Goal: Navigation & Orientation: Find specific page/section

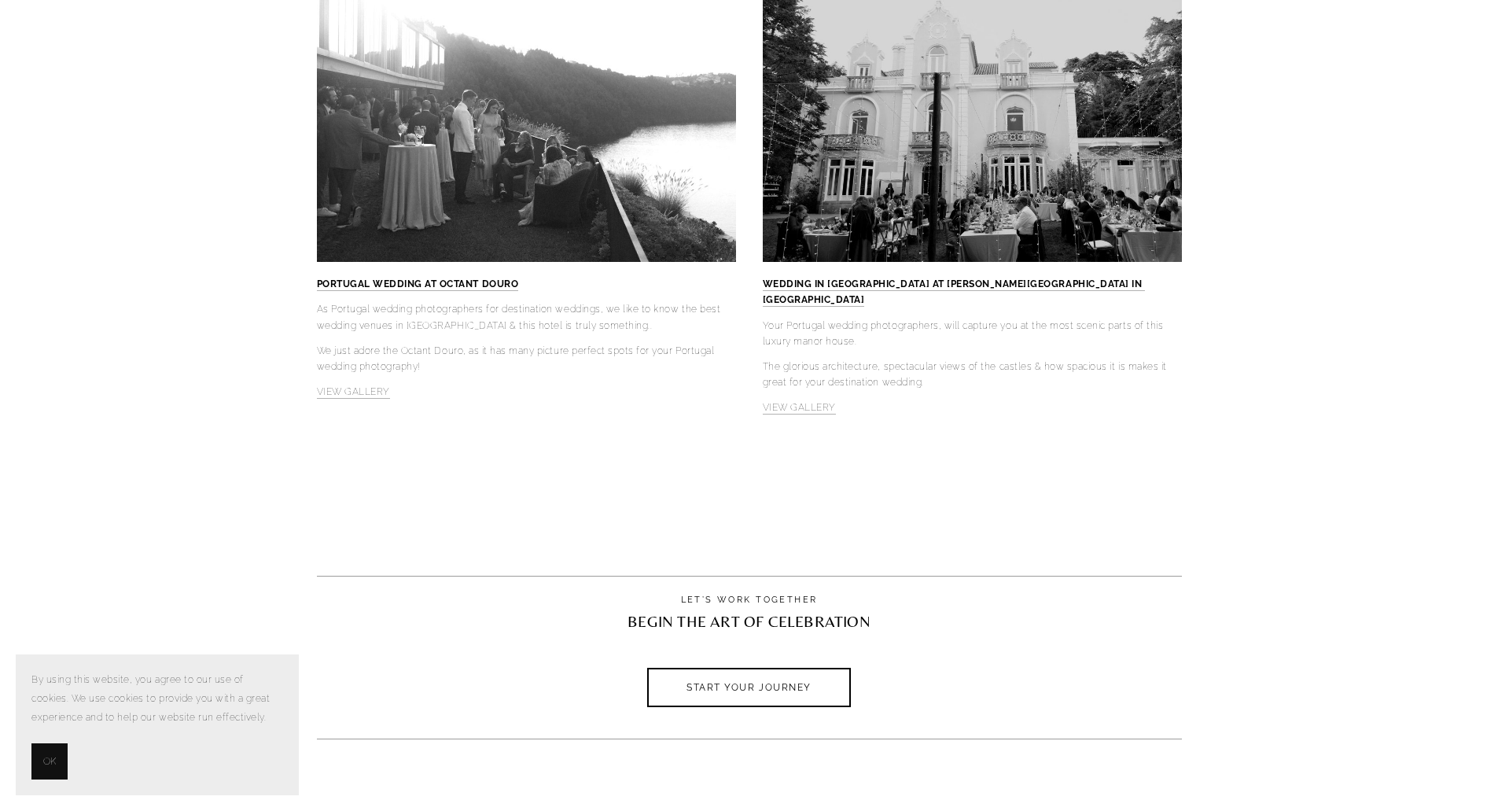
scroll to position [5200, 0]
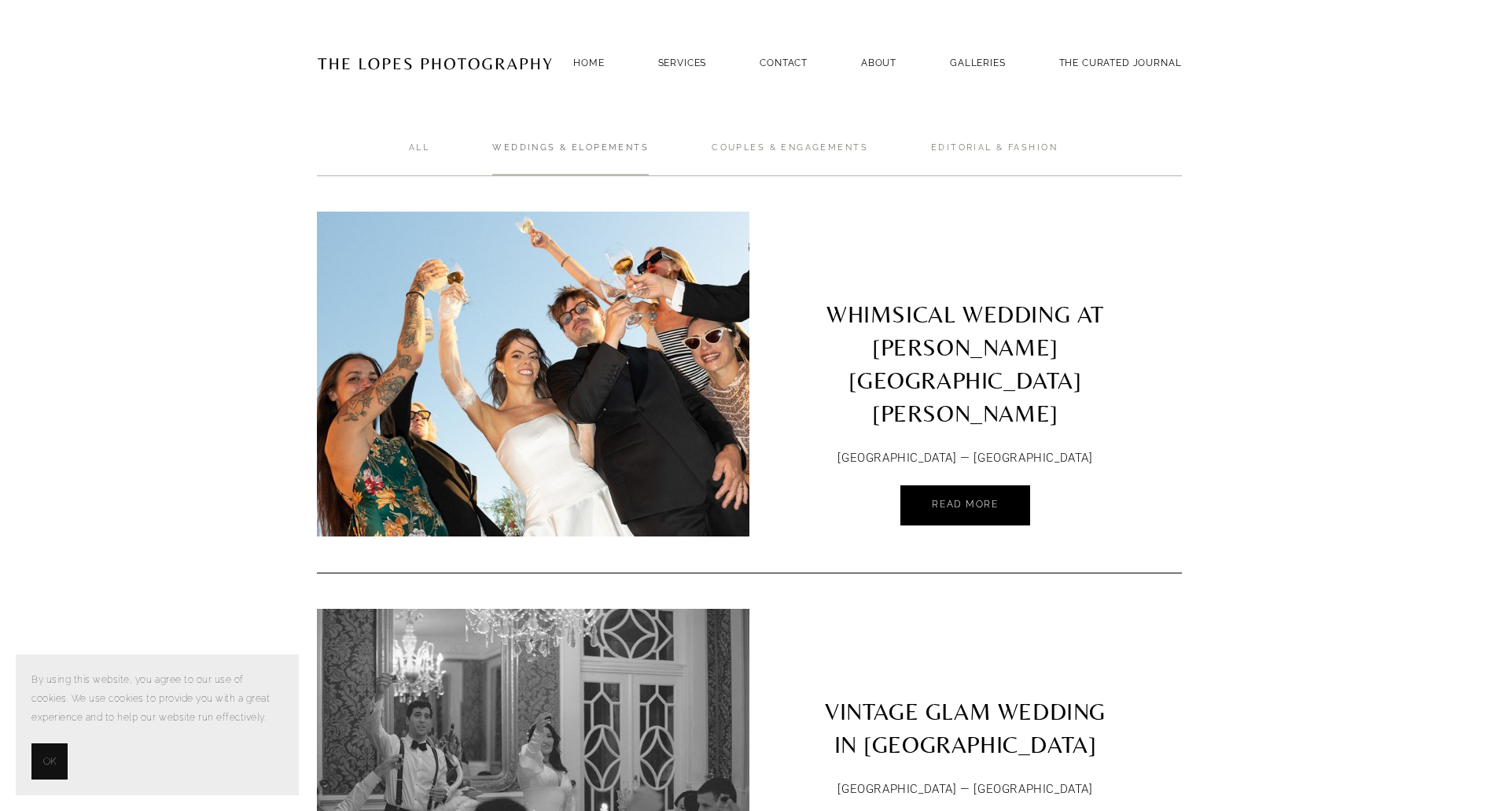
click at [617, 149] on link "Weddings & Elopements" at bounding box center [570, 159] width 156 height 35
click at [1006, 57] on link "GALLERIES" at bounding box center [978, 62] width 56 height 21
